Goal: Task Accomplishment & Management: Use online tool/utility

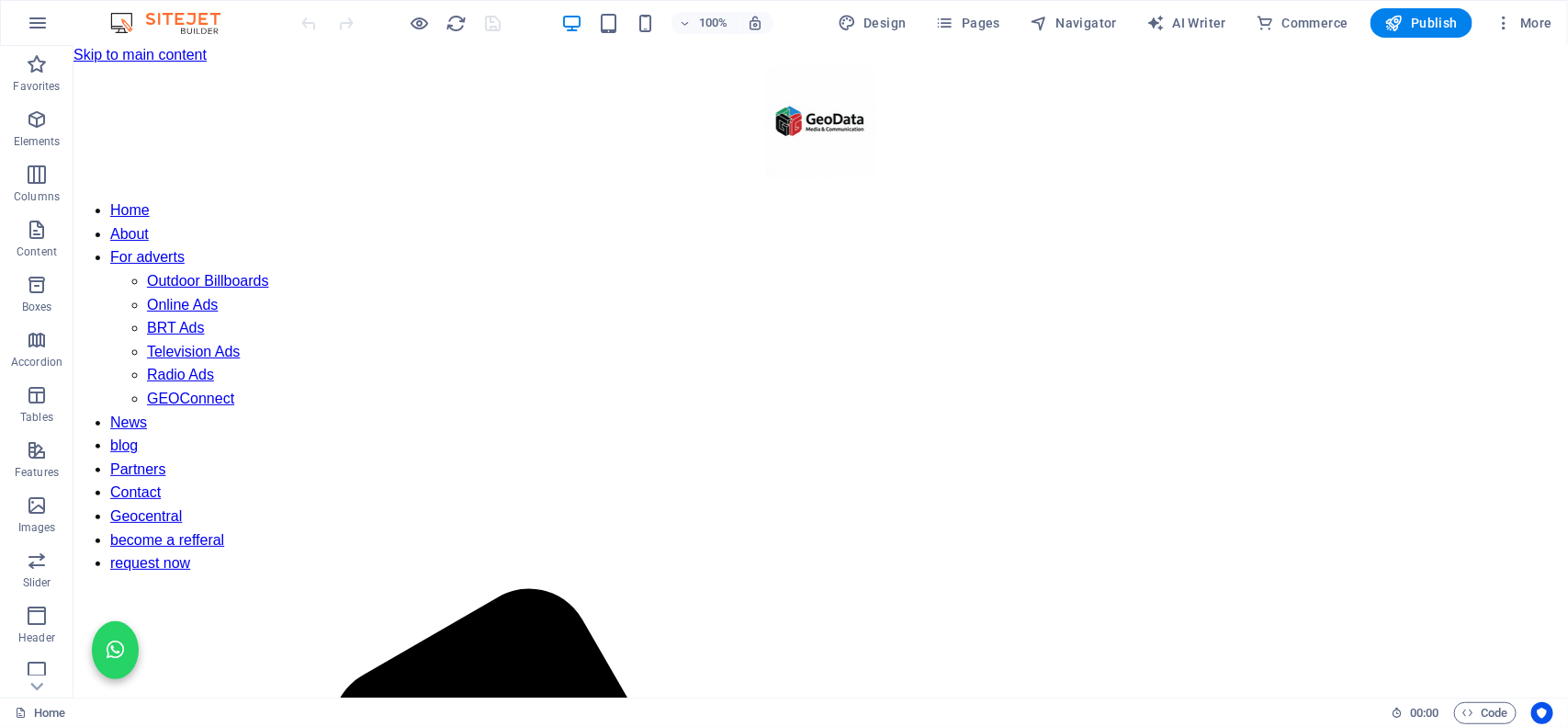
scroll to position [1, 0]
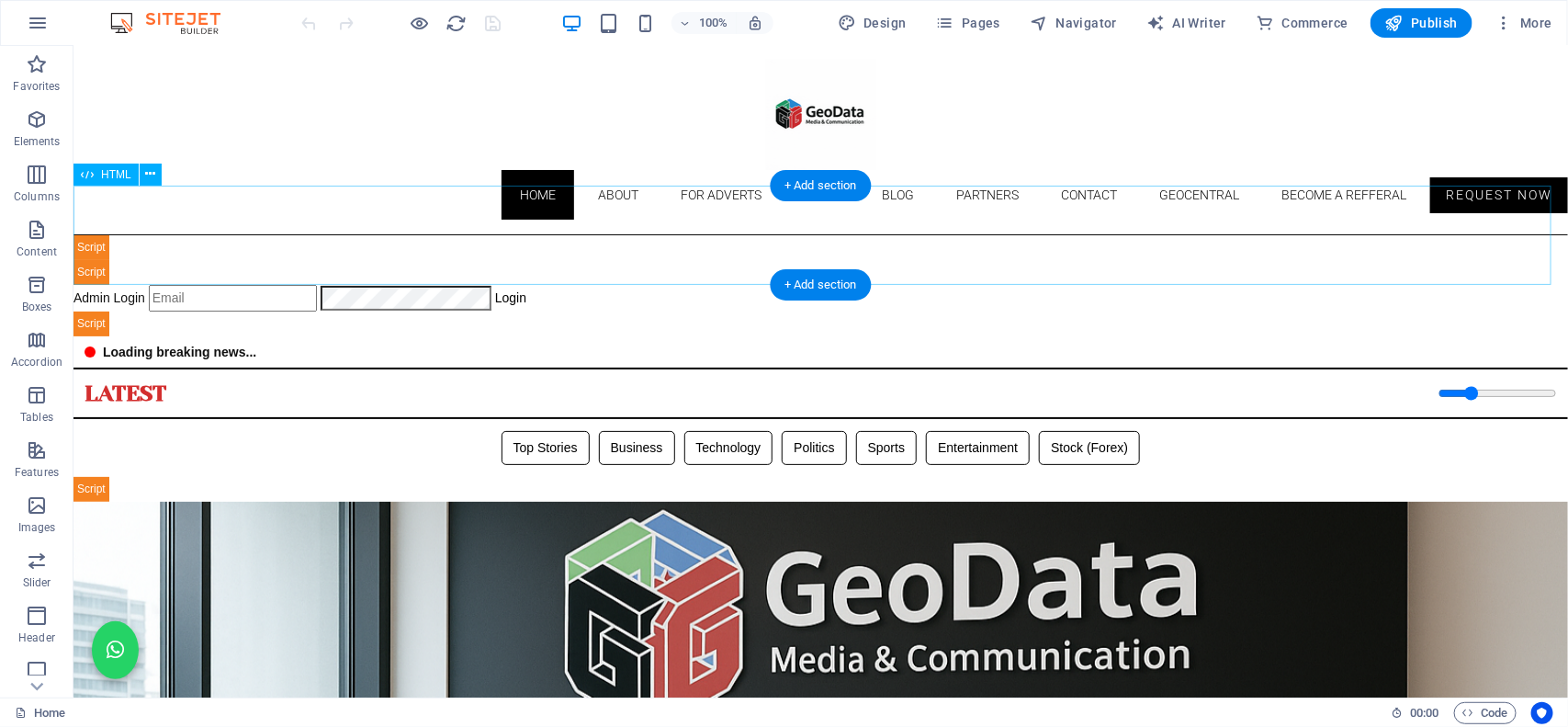
click at [576, 239] on div "Geodata Media - Admin Dashboard Admin Login Login 📊 Admin Dashboard Logout Book…" at bounding box center [820, 284] width 1495 height 101
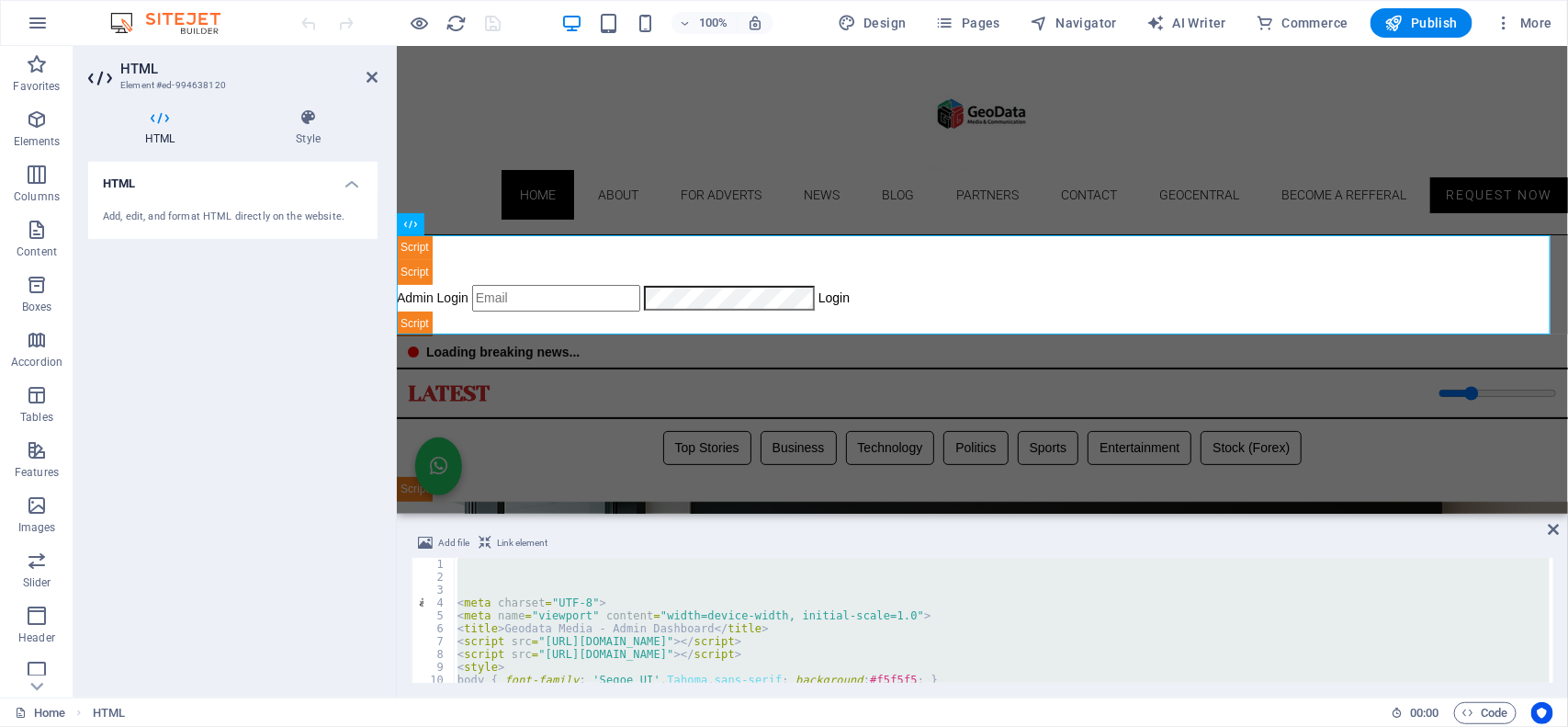
paste textarea
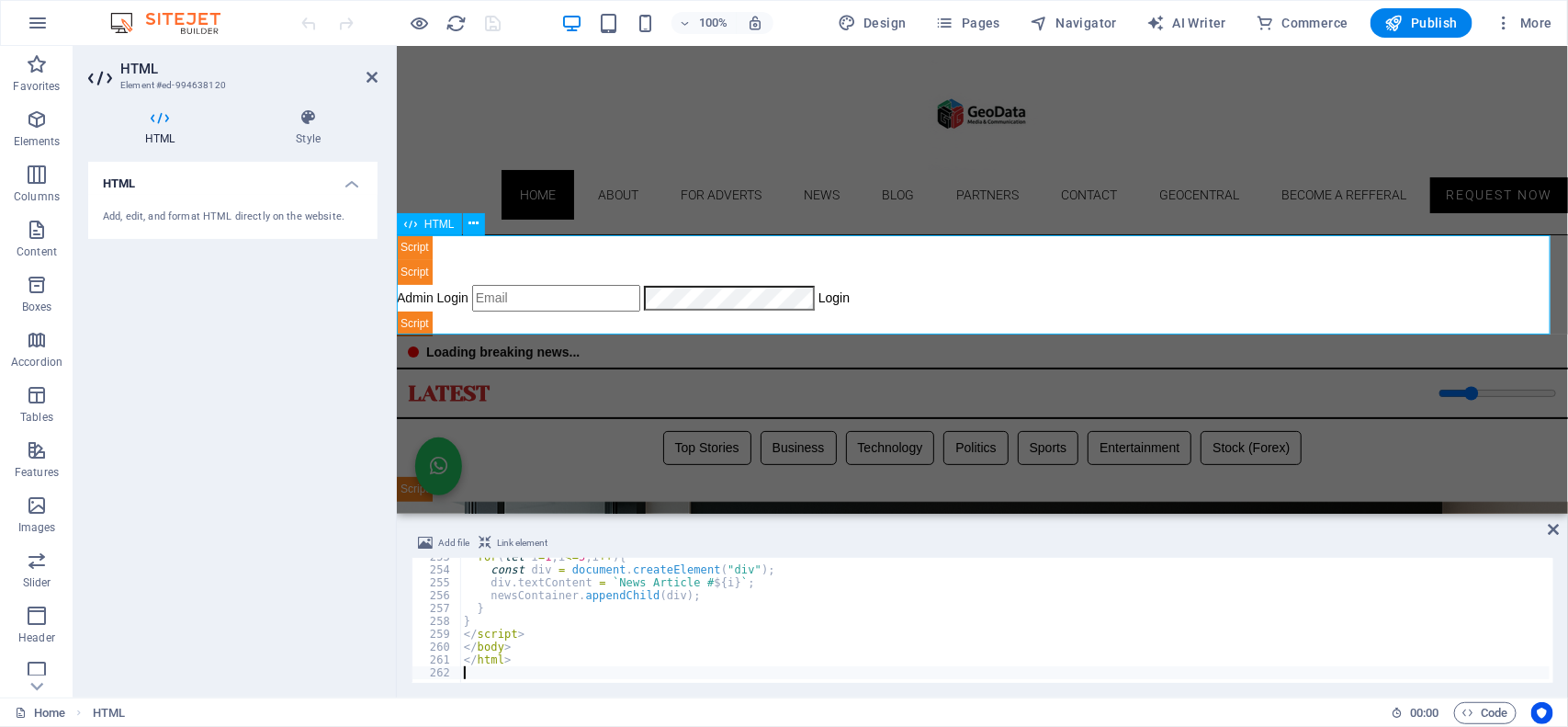
click at [955, 296] on div "Geodata Media - Admin Dashboard Admin Login Login 📊 Admin Dashboard Logout Book…" at bounding box center [981, 284] width 1171 height 101
click at [494, 24] on icon "save" at bounding box center [494, 23] width 21 height 21
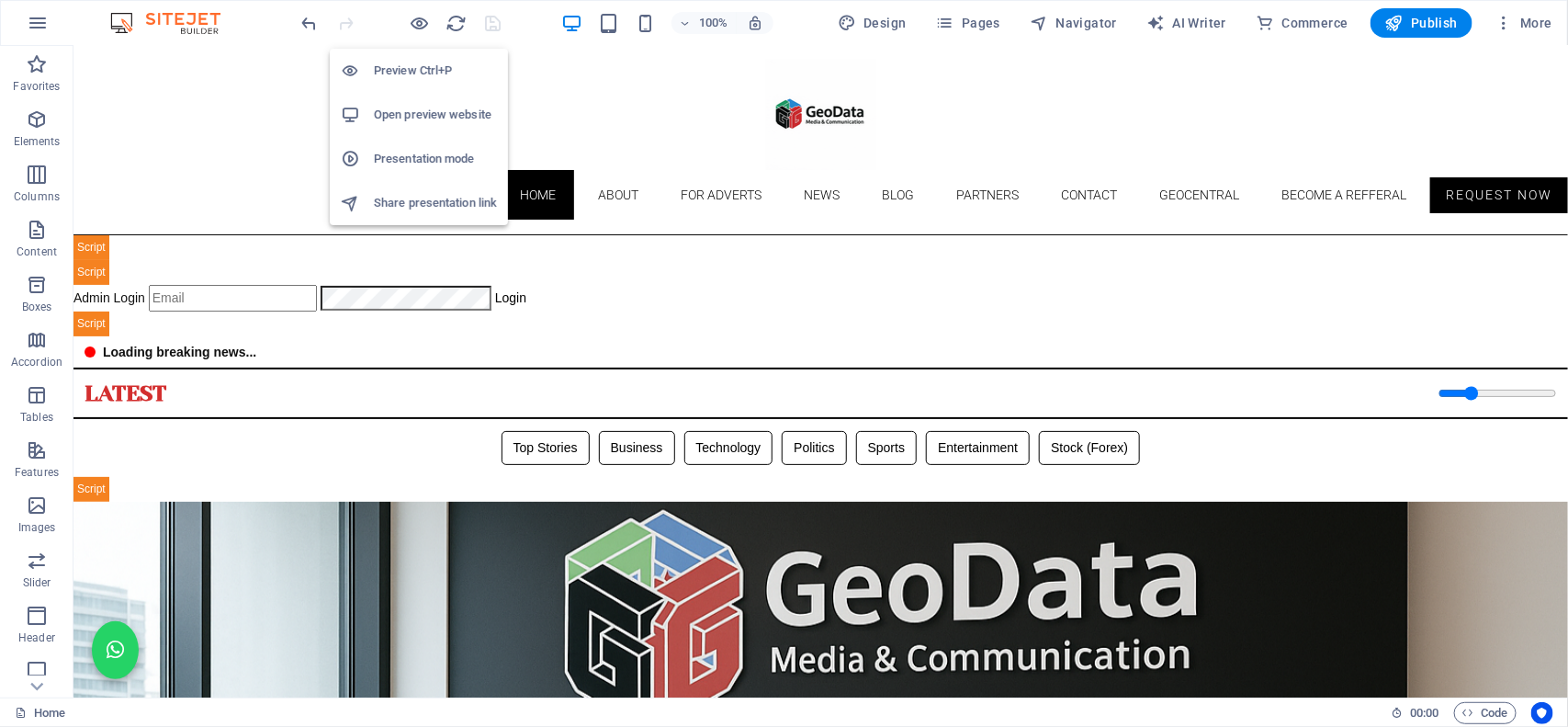
click at [415, 108] on h6 "Open preview website" at bounding box center [435, 115] width 123 height 22
